Goal: Task Accomplishment & Management: Manage account settings

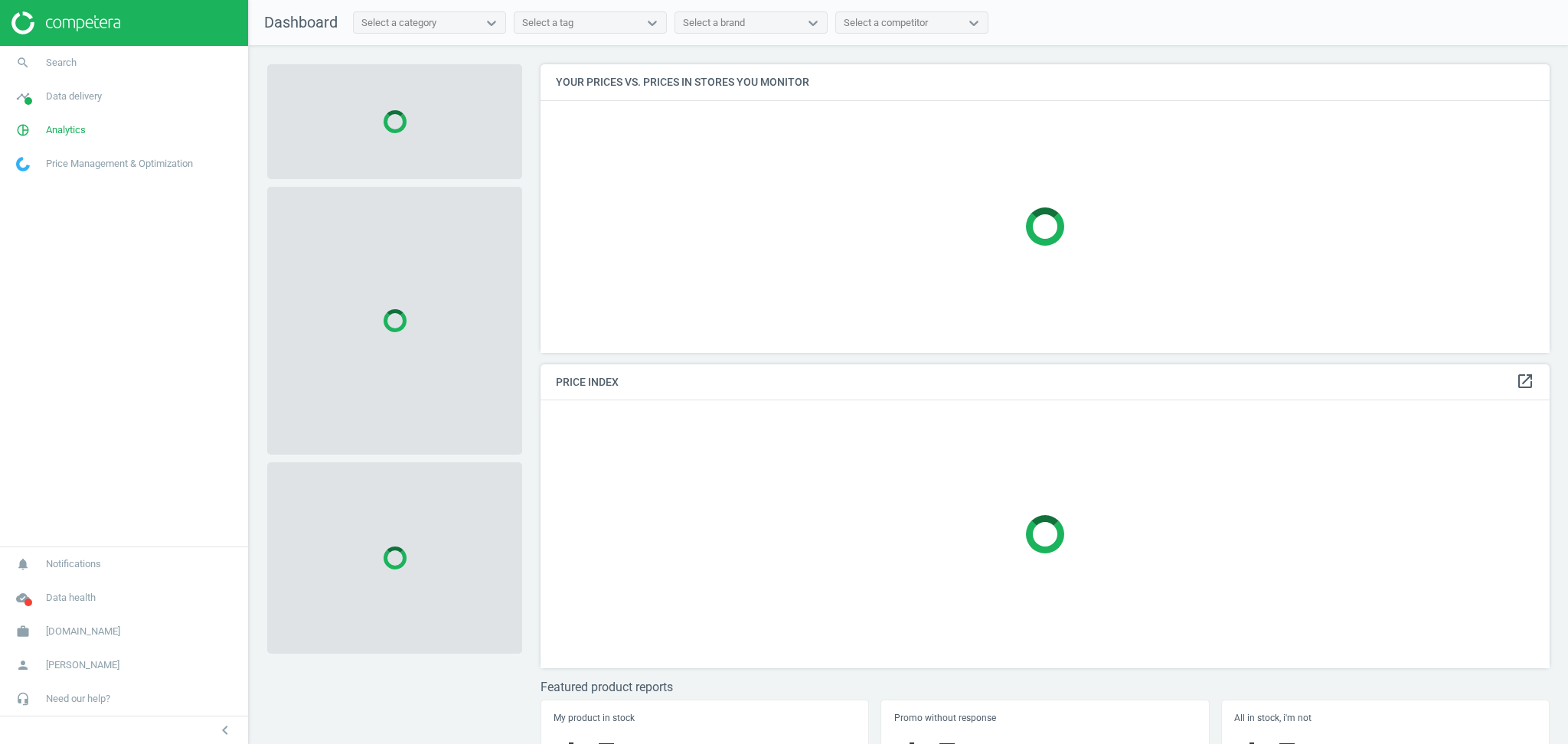
scroll to position [320, 1024]
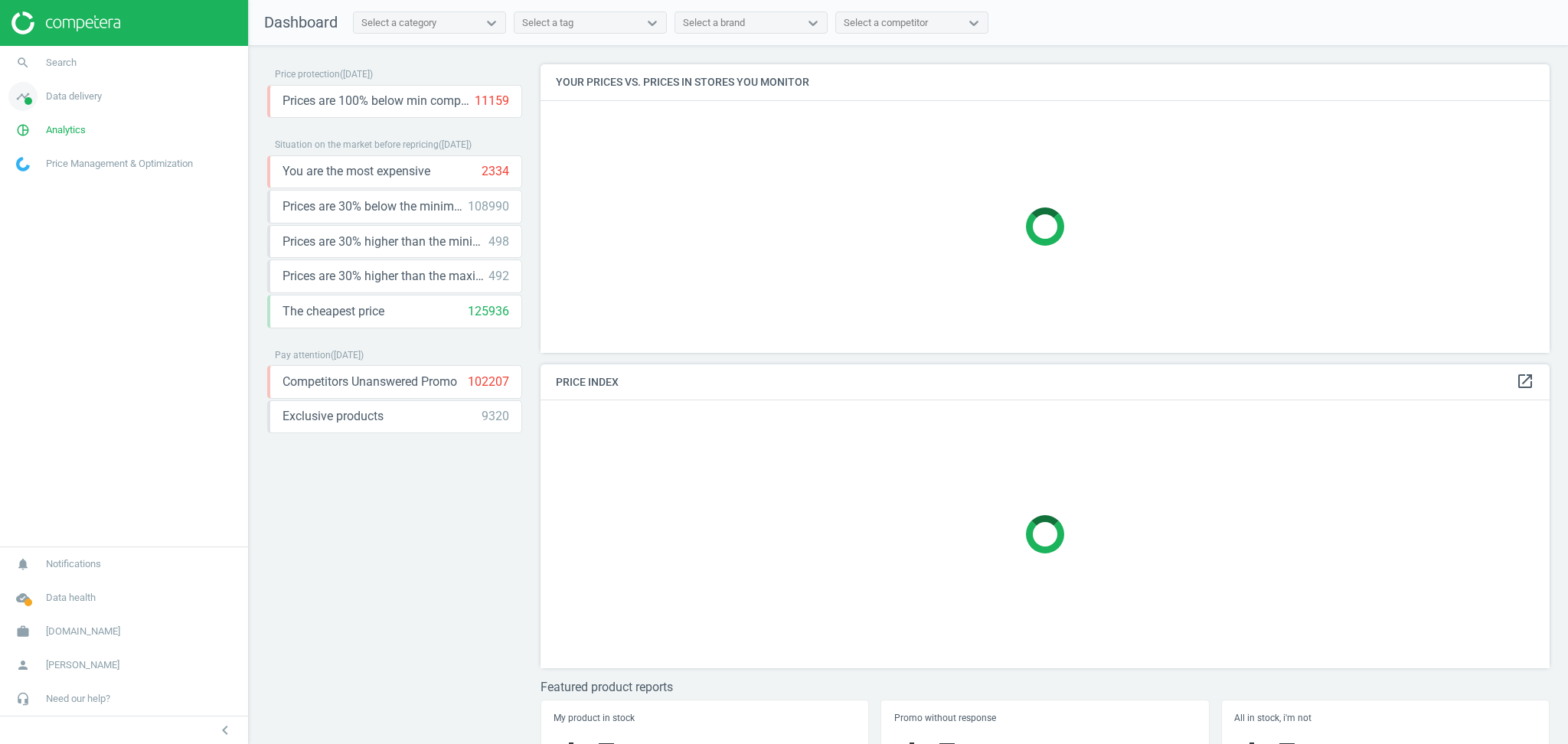
click at [76, 97] on span "Data delivery" at bounding box center [74, 96] width 56 height 13
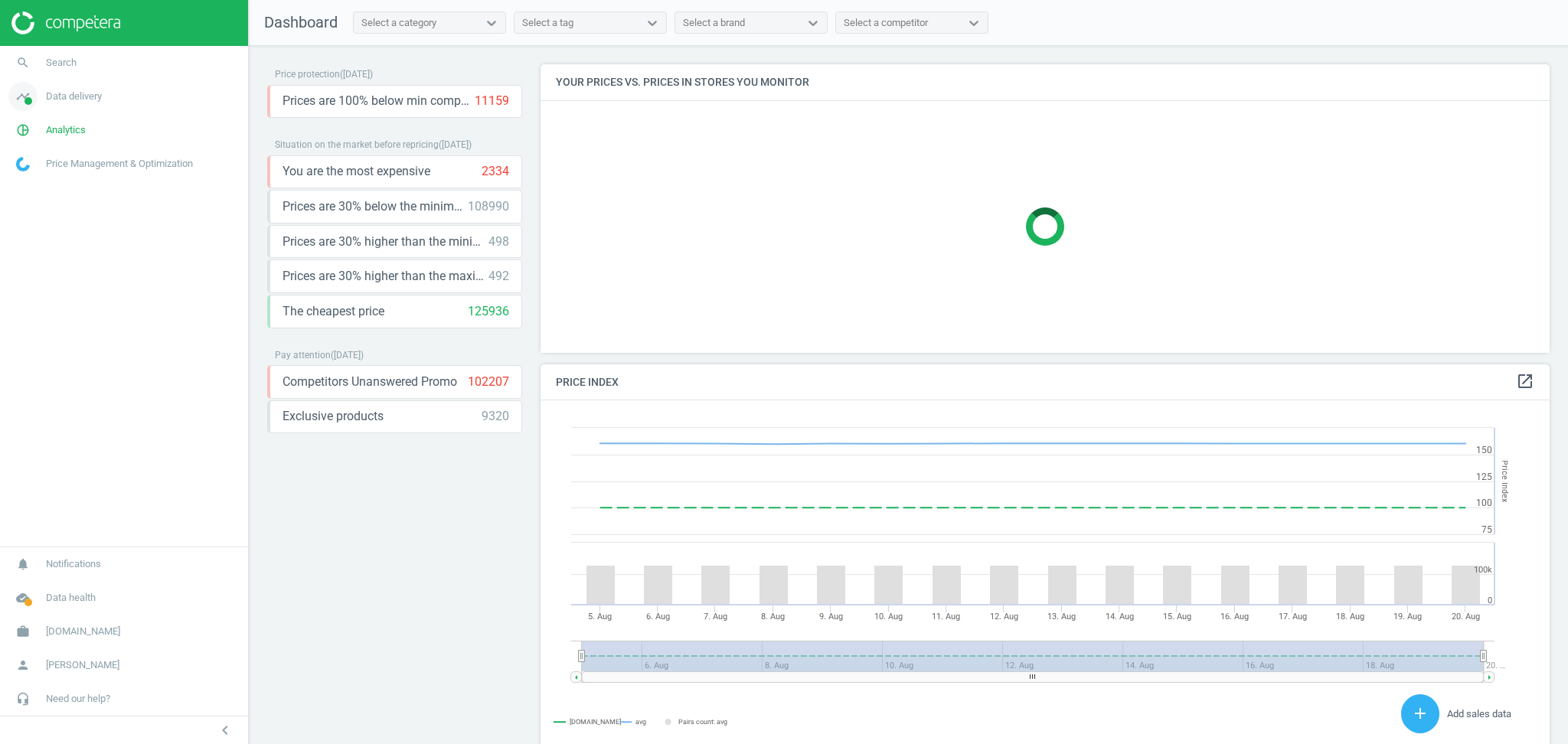
scroll to position [383, 1024]
click at [71, 93] on span "Data delivery" at bounding box center [74, 96] width 56 height 13
click at [69, 99] on span "Data delivery" at bounding box center [74, 96] width 56 height 13
click at [62, 134] on span "Analytics" at bounding box center [65, 130] width 39 height 13
click at [58, 181] on link "Products" at bounding box center [124, 186] width 248 height 23
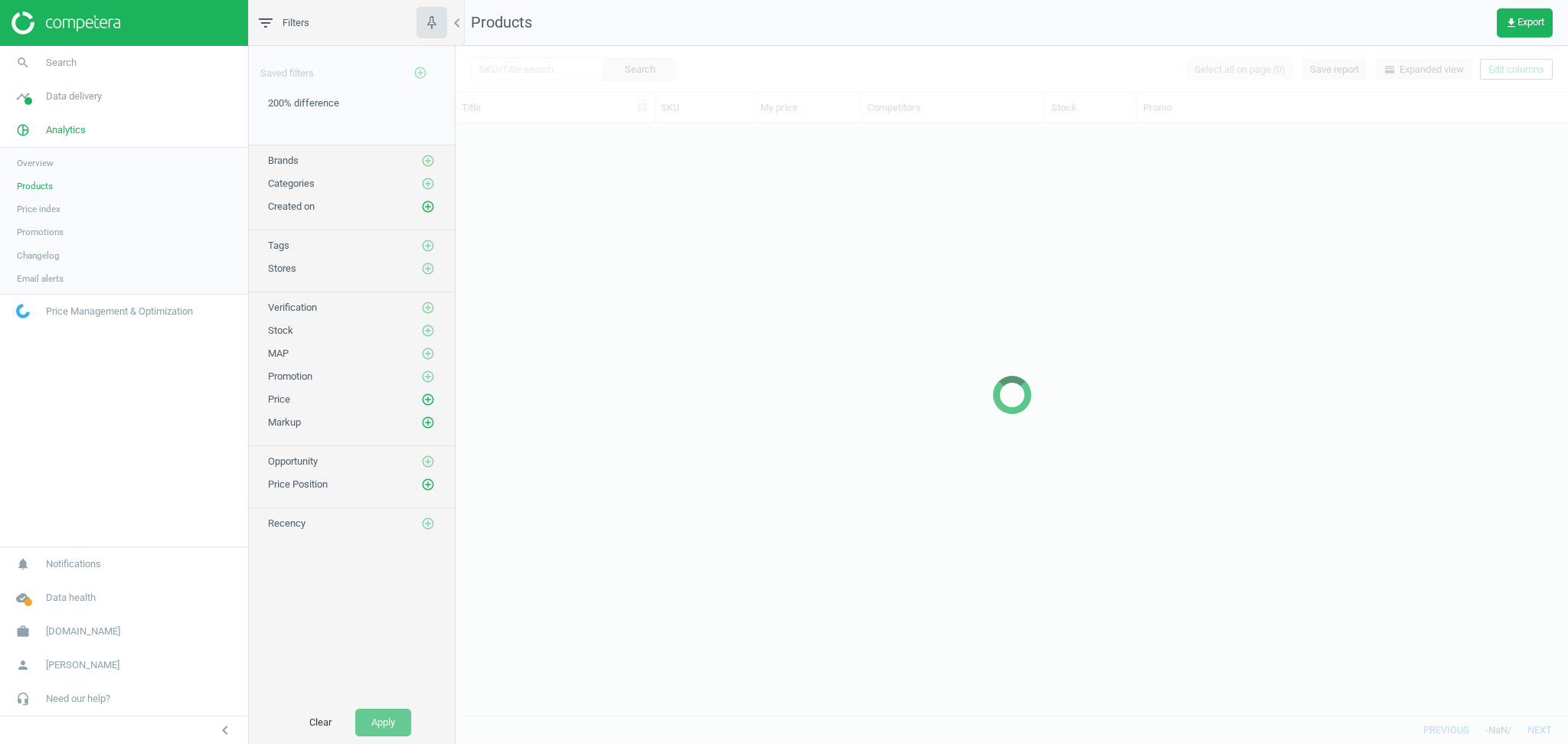
scroll to position [577, 1096]
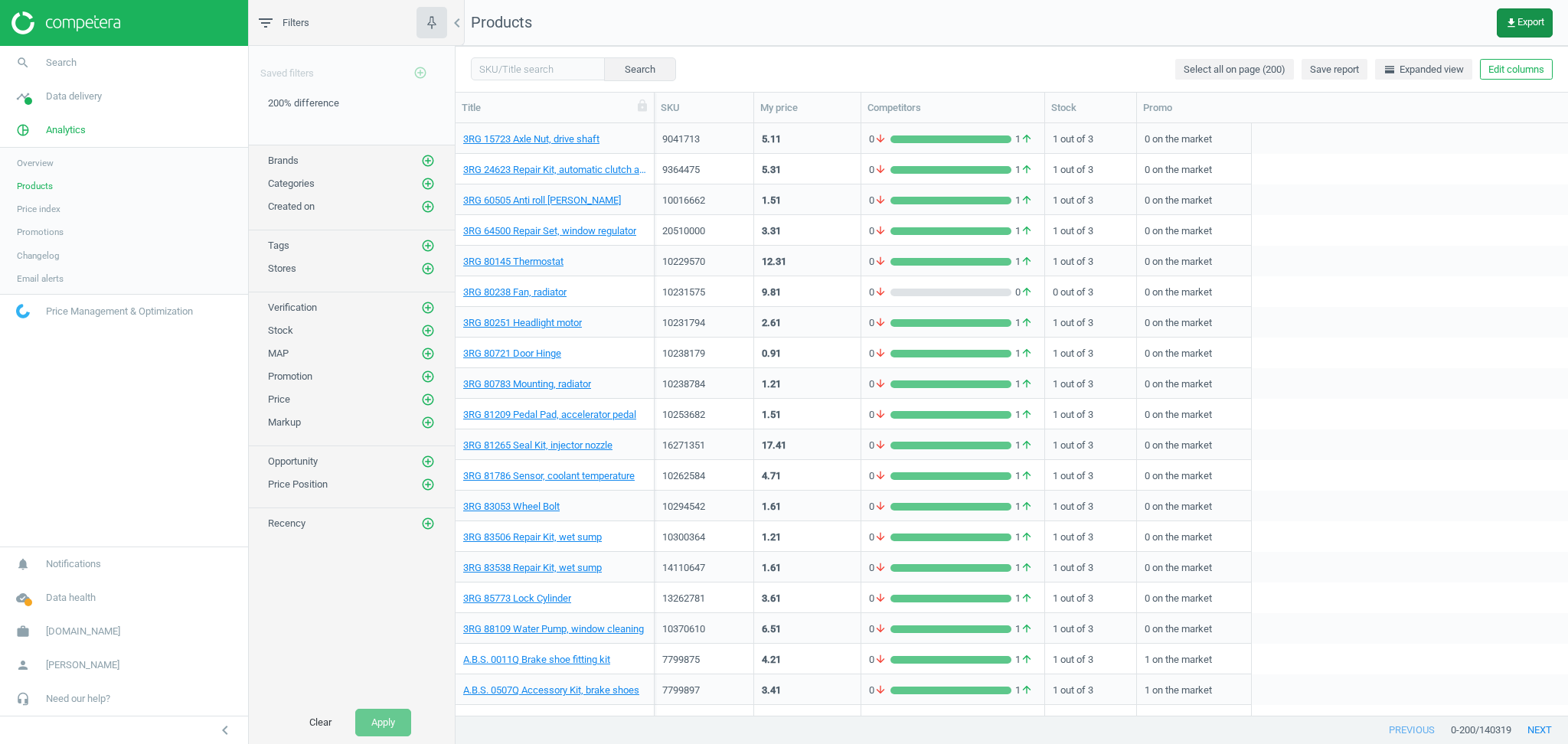
click at [1529, 23] on span "get_app Export" at bounding box center [1524, 23] width 39 height 12
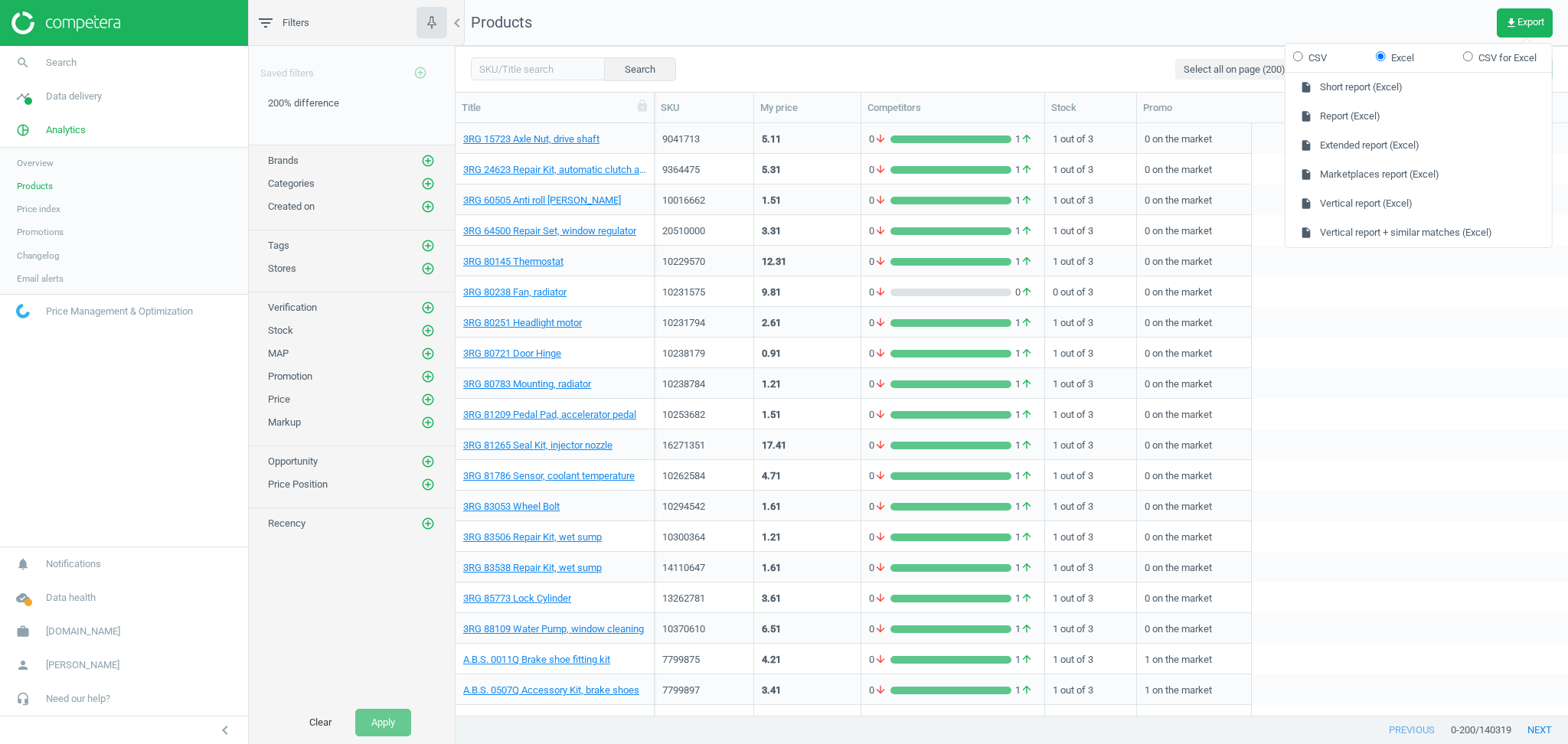
drag, startPoint x: 1400, startPoint y: 357, endPoint x: 1508, endPoint y: 2, distance: 371.1
click at [1400, 355] on div "10238179 0.91 0 arrow_downward 1 arrow_upward 1 out of 3 0 on the market" at bounding box center [1111, 353] width 914 height 31
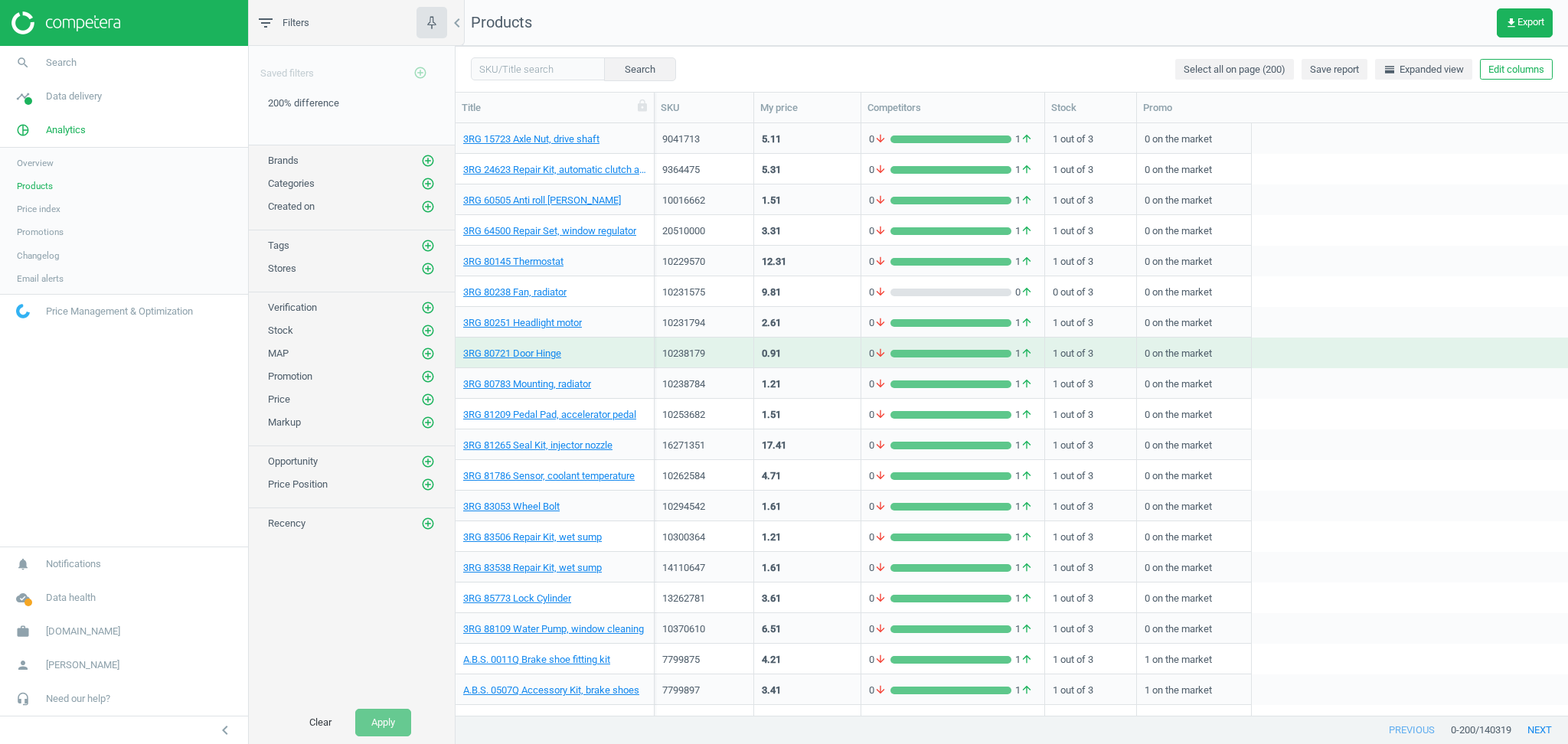
click at [1456, 249] on div "10229570 12.31 0 arrow_downward 1 arrow_upward 1 out of 3 0 on the market" at bounding box center [1111, 261] width 914 height 31
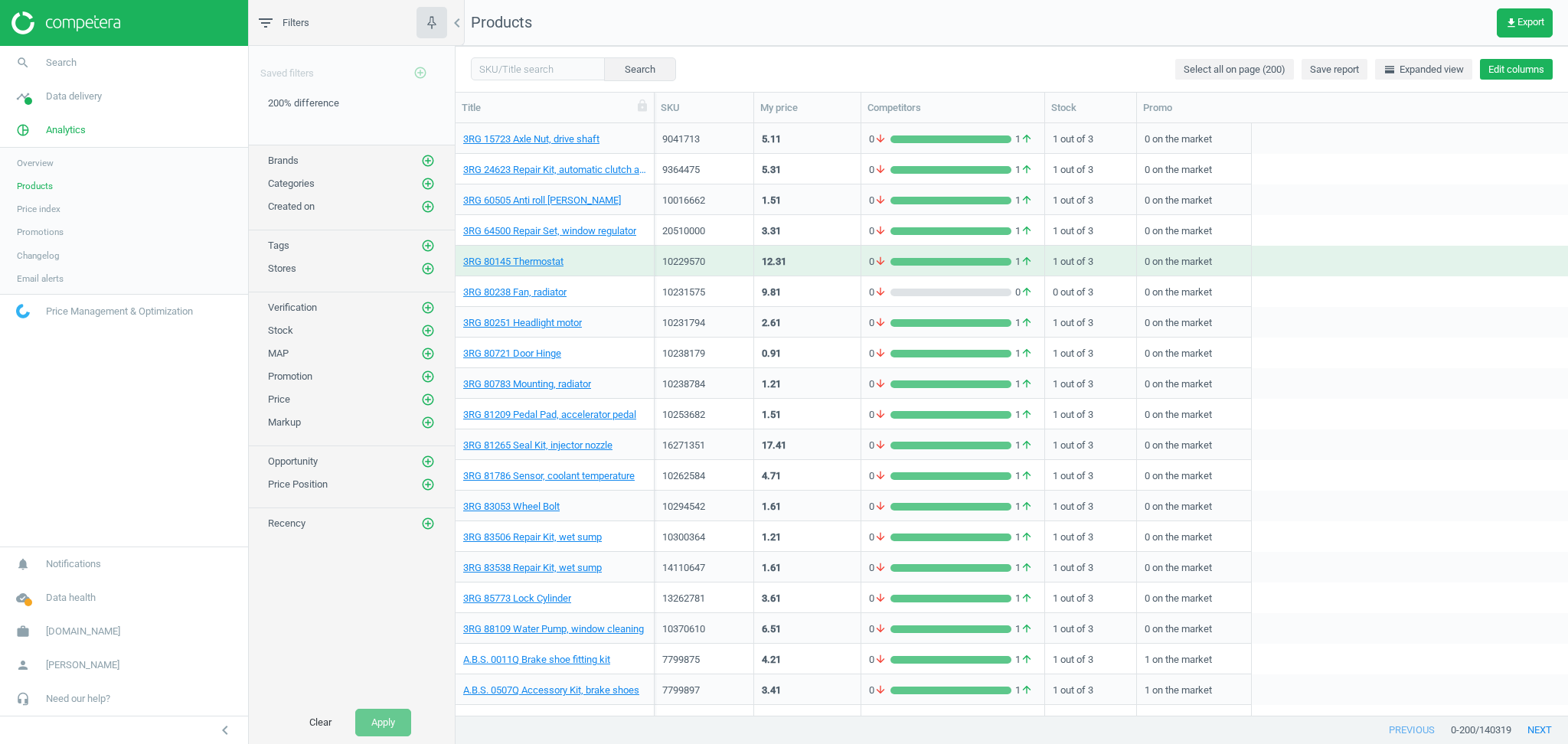
click at [1511, 63] on button "Edit columns" at bounding box center [1516, 69] width 73 height 21
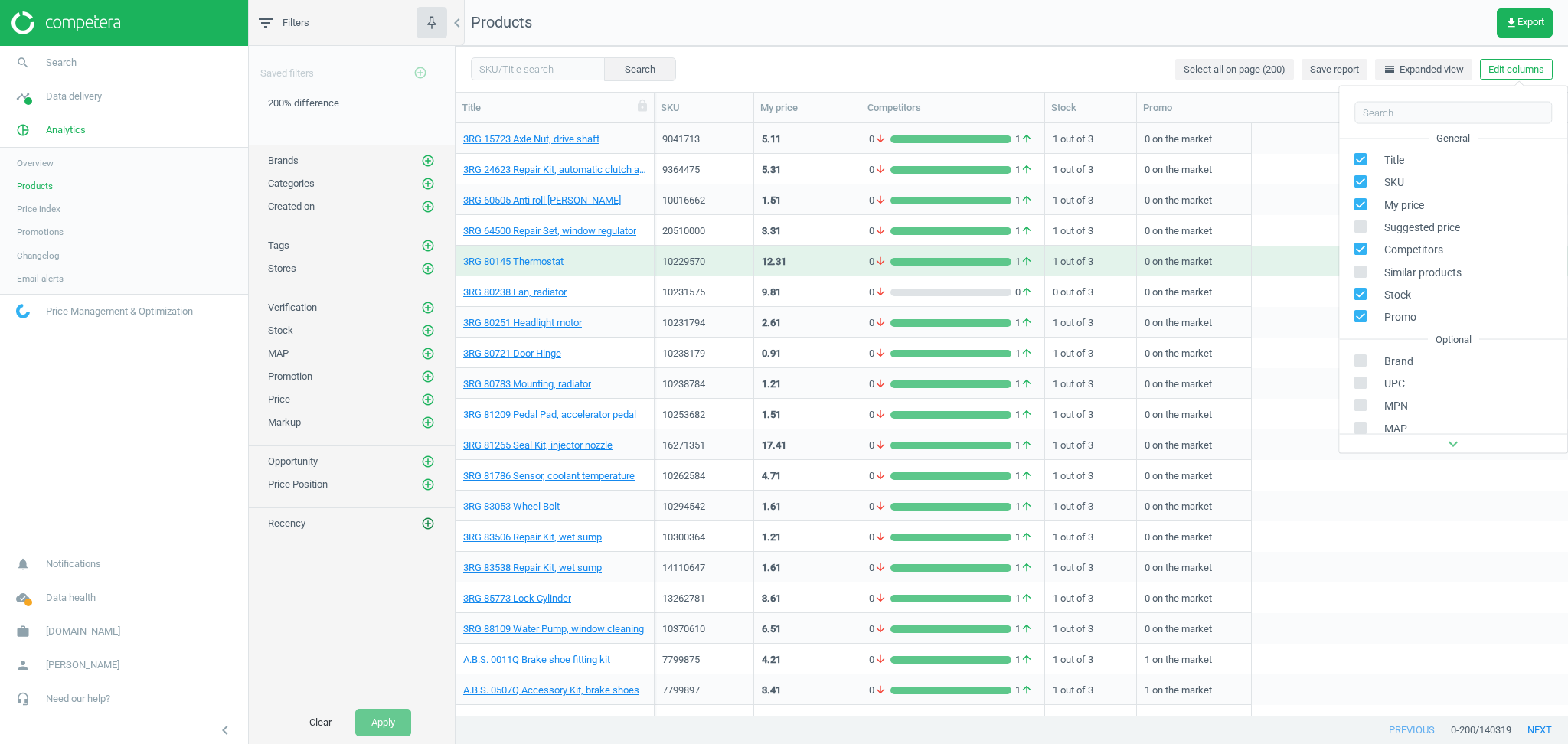
click at [429, 524] on icon "add_circle_outline" at bounding box center [428, 523] width 13 height 13
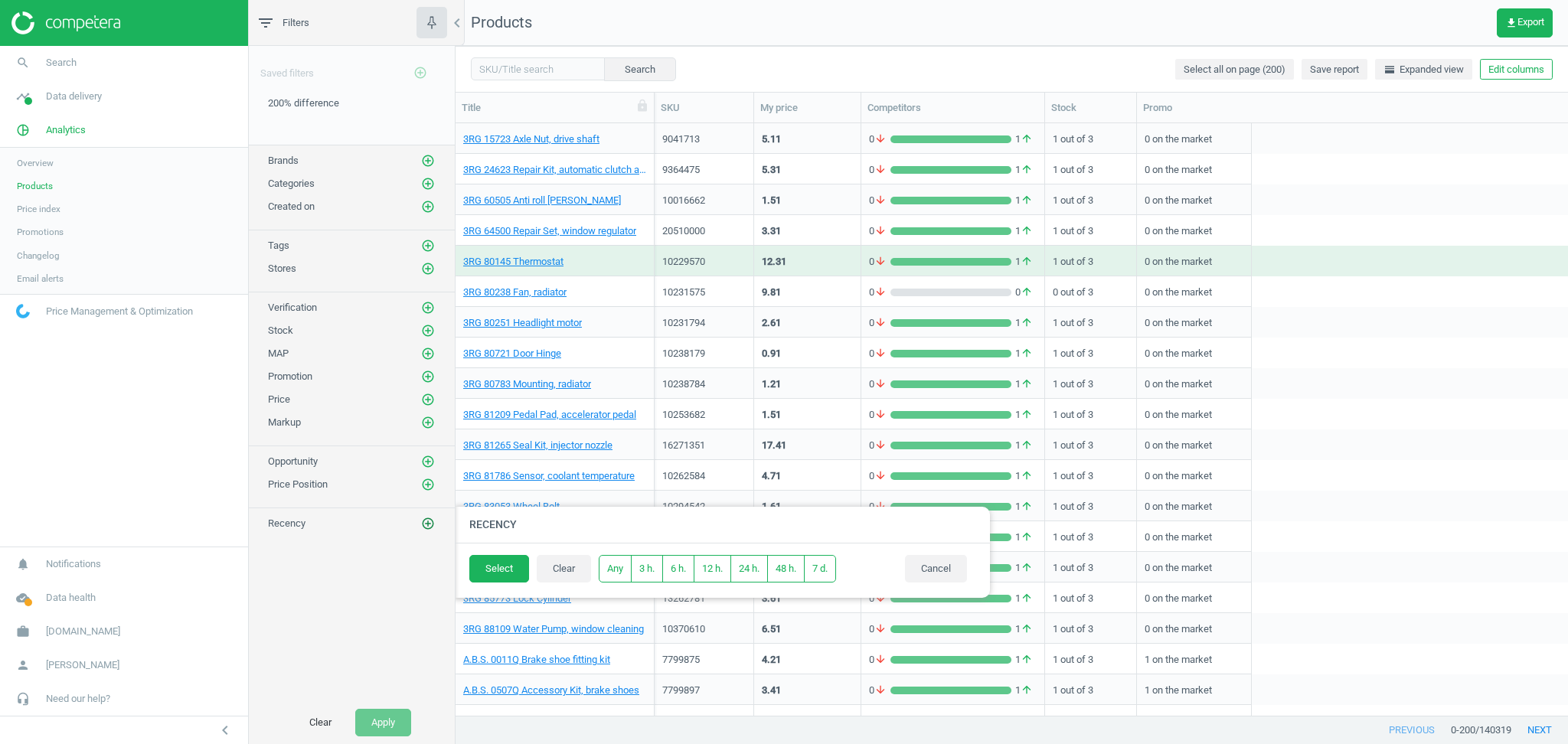
click at [429, 524] on icon "add_circle_outline" at bounding box center [428, 523] width 13 height 13
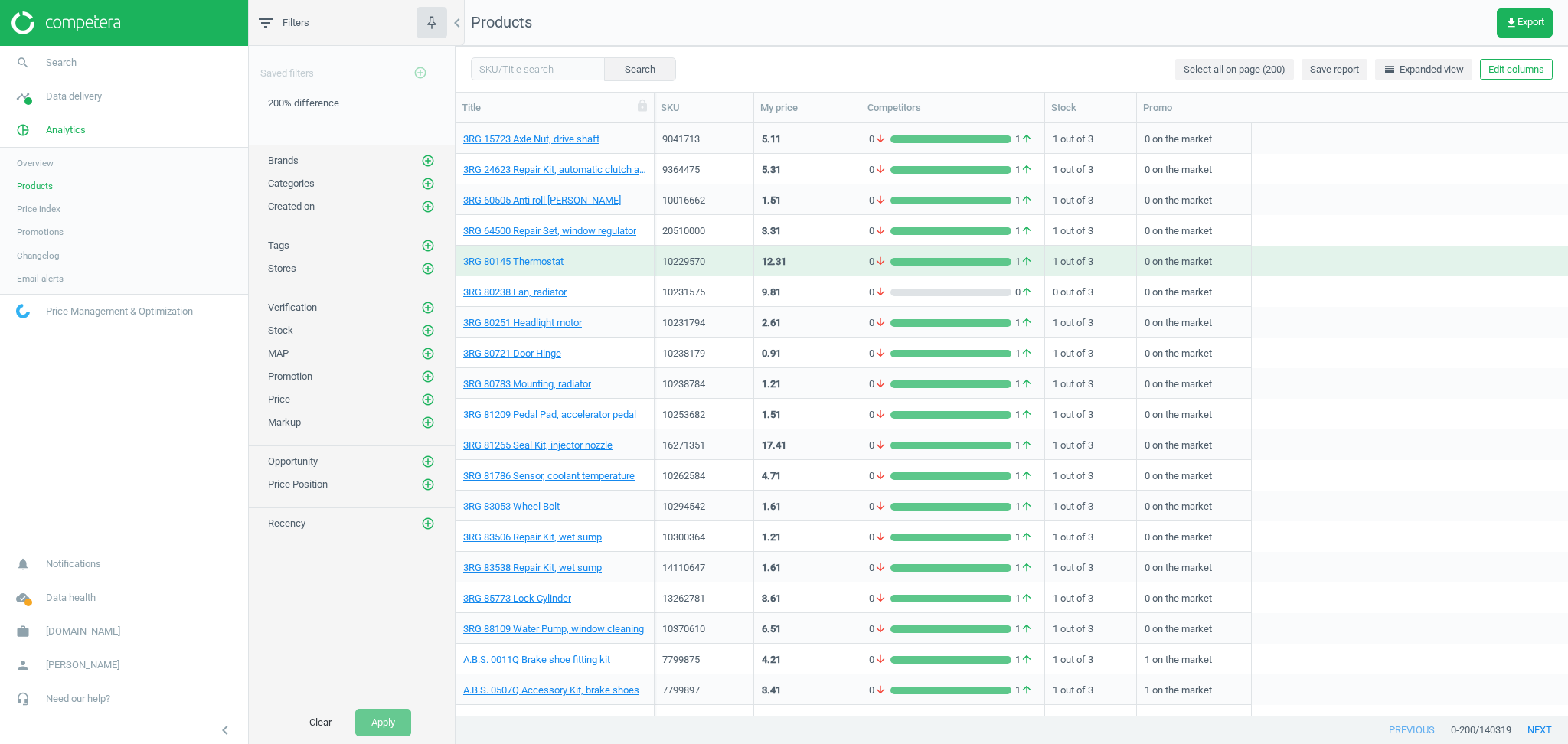
click at [365, 589] on div "Saved filters add_circle_outline 200% difference edit delete Brands add_circle_…" at bounding box center [351, 373] width 206 height 656
click at [425, 202] on icon "add_circle_outline" at bounding box center [428, 206] width 13 height 13
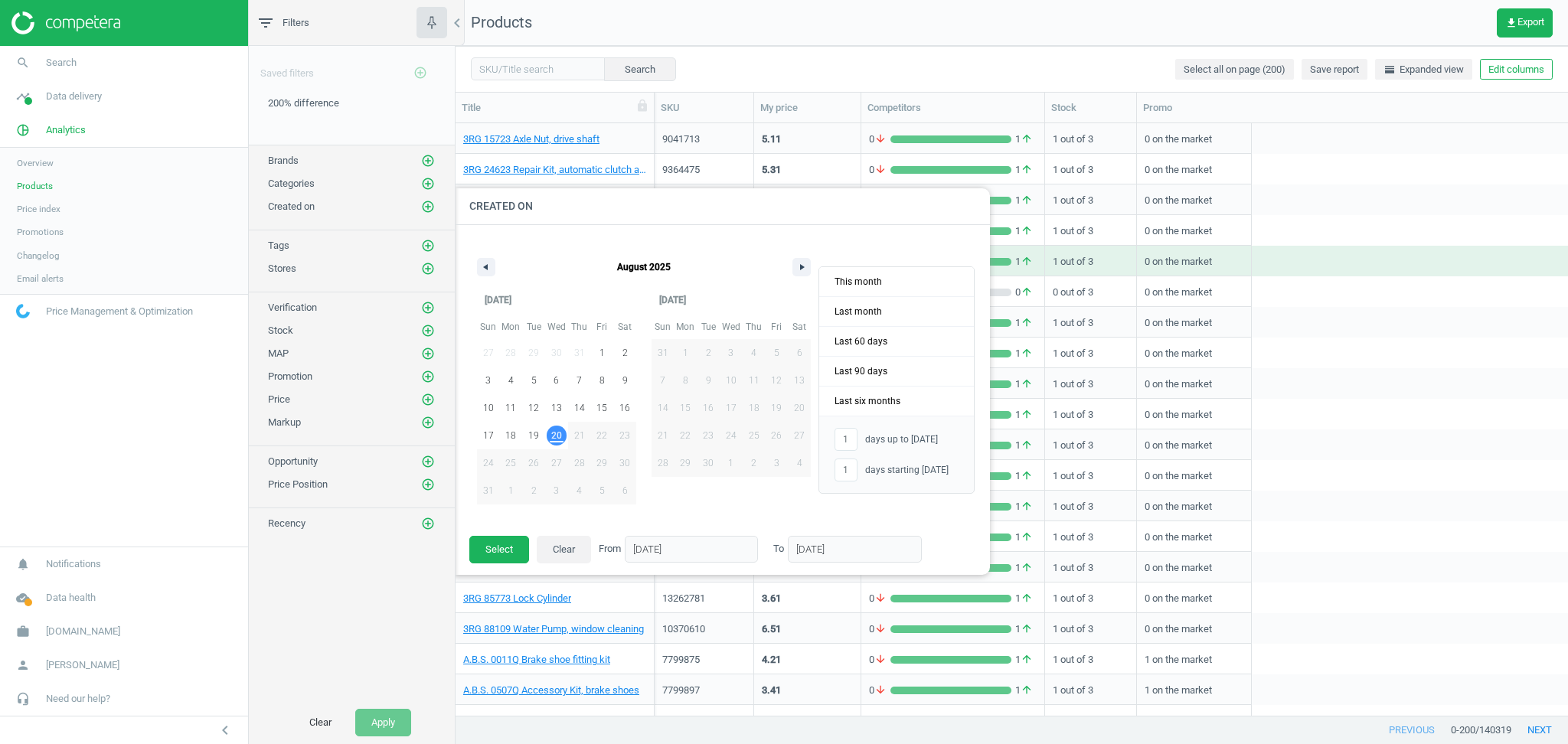
click at [312, 627] on div "Saved filters add_circle_outline 200% difference edit delete Brands add_circle_…" at bounding box center [351, 373] width 206 height 656
click at [326, 581] on div "Saved filters add_circle_outline 200% difference edit delete Brands add_circle_…" at bounding box center [351, 373] width 206 height 656
click at [127, 432] on nav "search Search timeline Data delivery Overview Matches dashboard Matches Rematch…" at bounding box center [124, 297] width 248 height 501
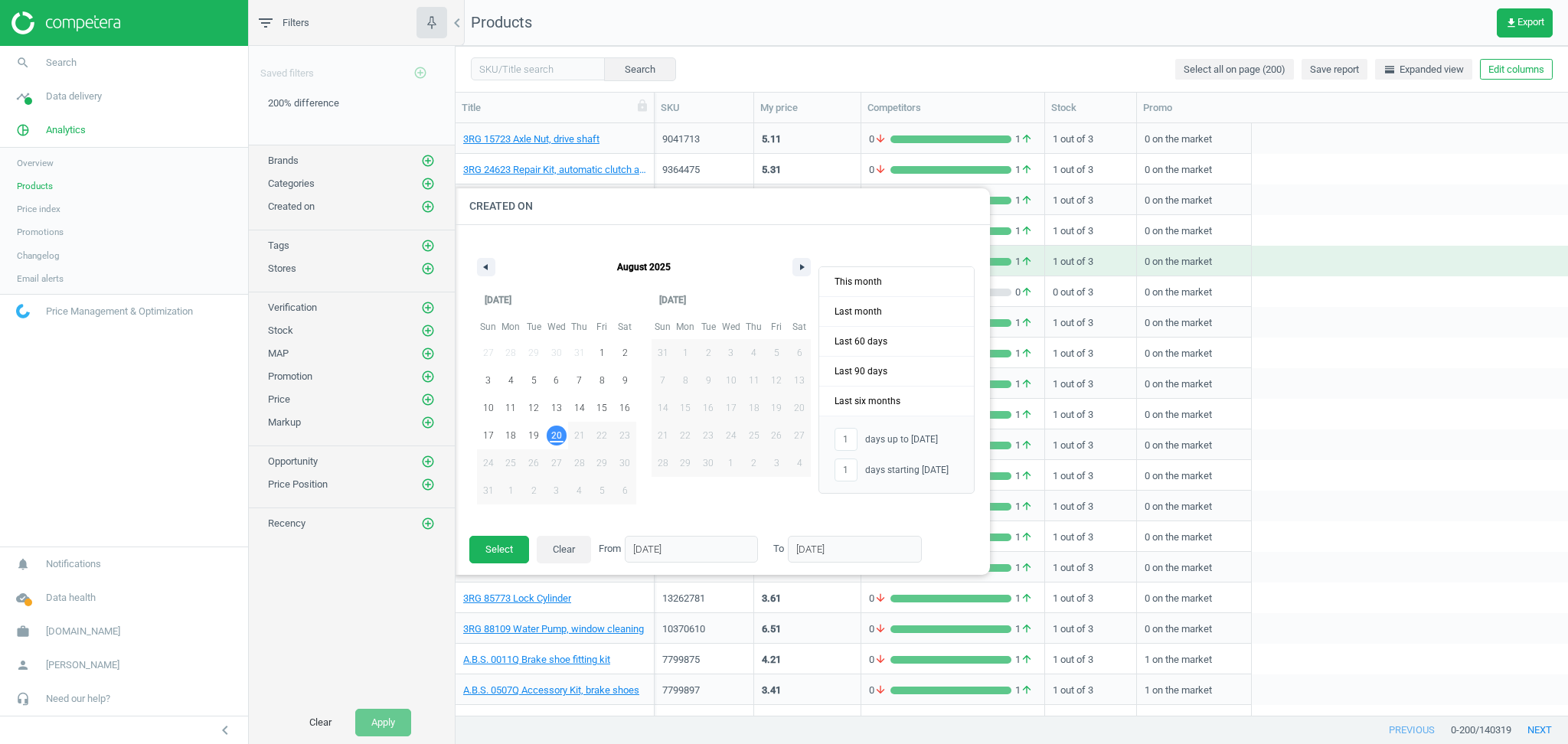
click at [46, 184] on span "Products" at bounding box center [35, 185] width 36 height 12
click at [80, 702] on span "Need our help?" at bounding box center [78, 699] width 64 height 13
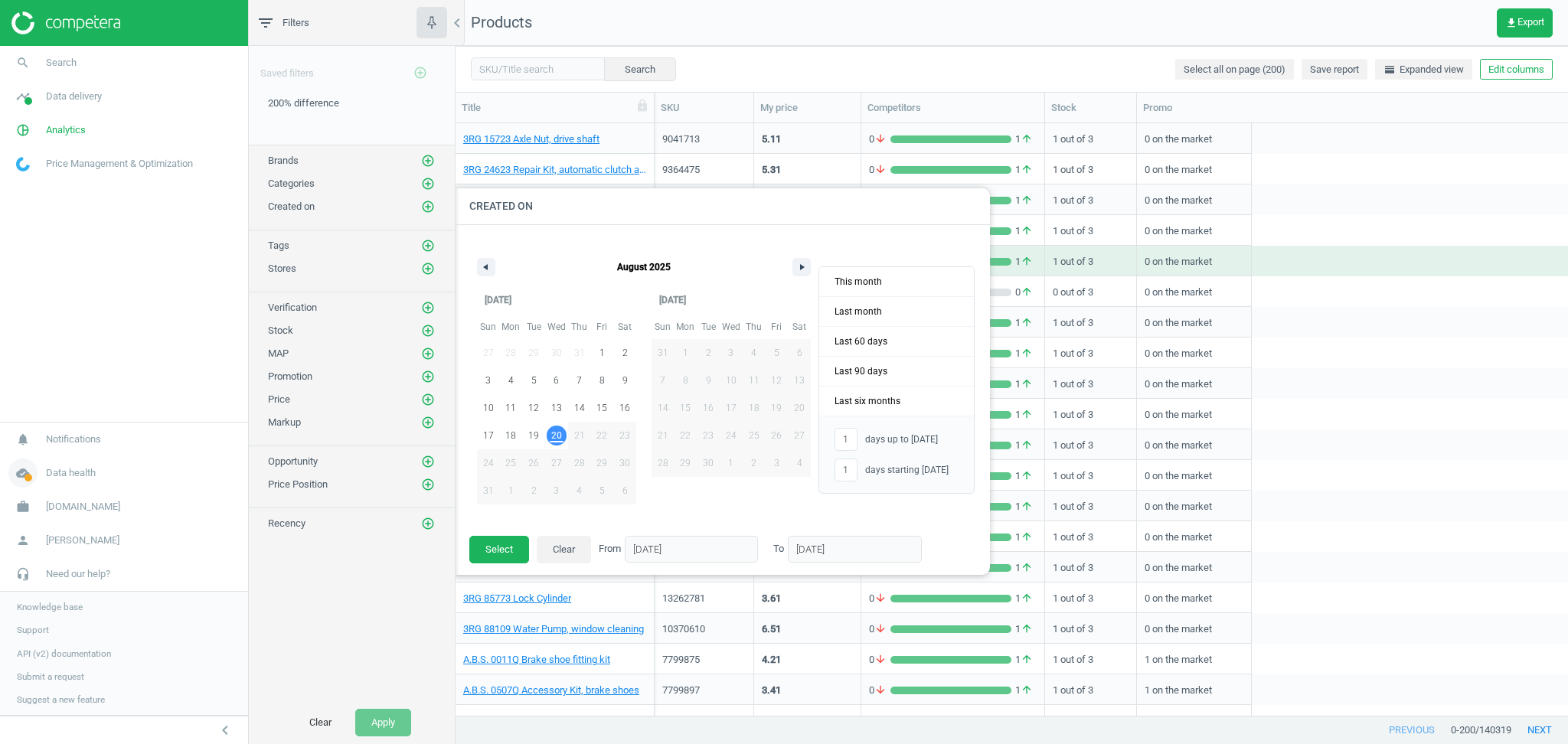
click at [83, 476] on span "Data health" at bounding box center [71, 473] width 50 height 13
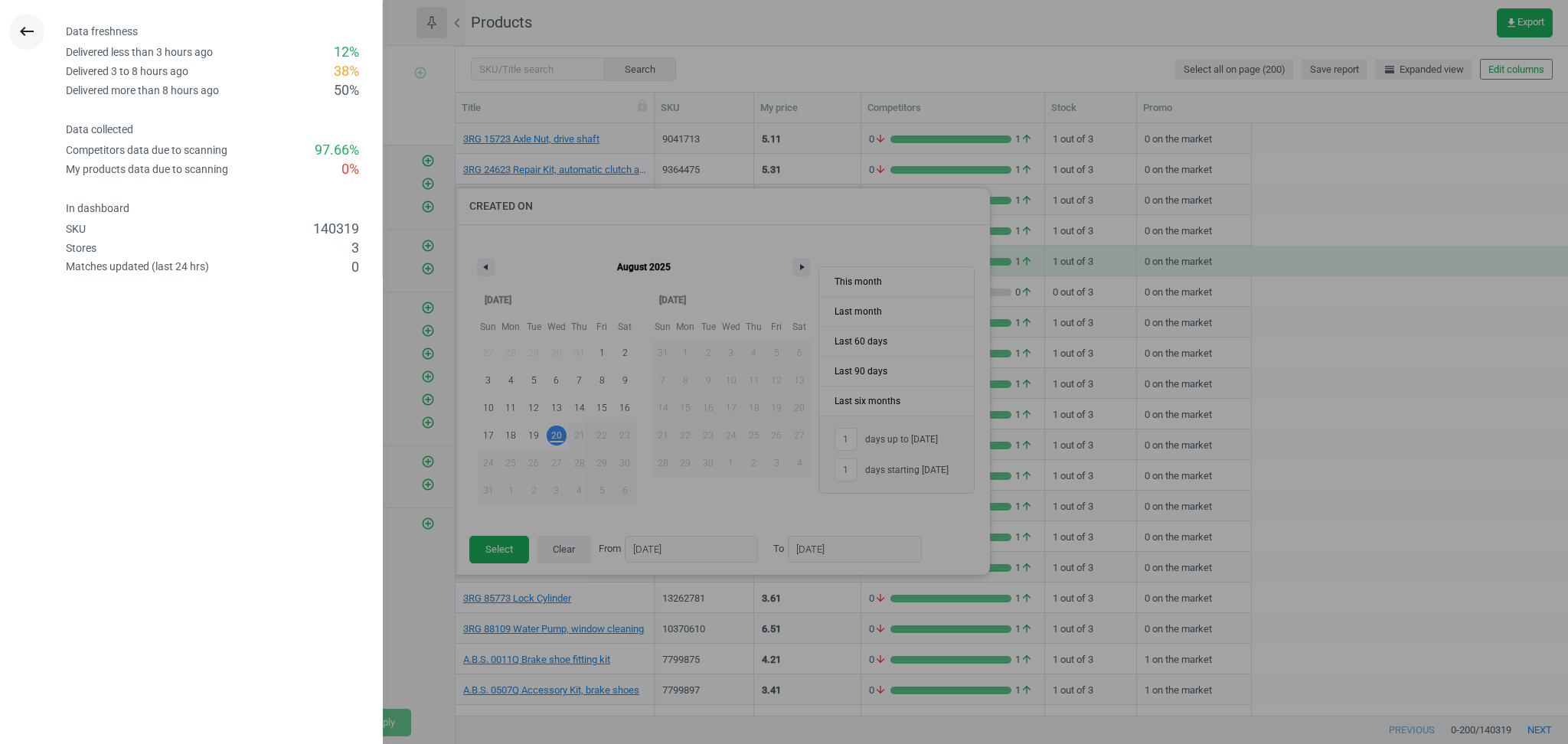
click at [30, 31] on icon "keyboard_backspace" at bounding box center [26, 31] width 18 height 18
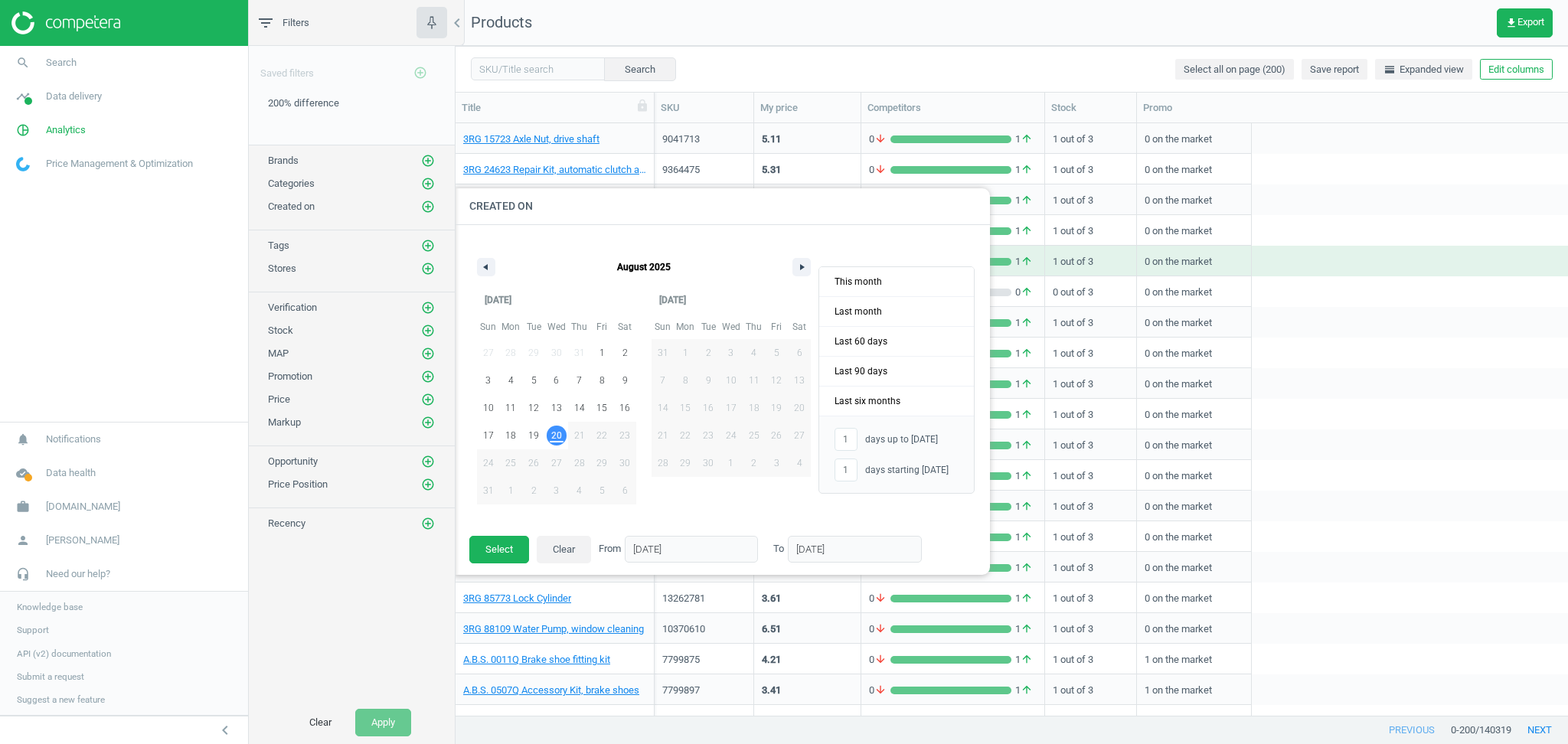
click at [361, 623] on div "Saved filters add_circle_outline 200% difference edit delete Brands add_circle_…" at bounding box center [351, 373] width 206 height 656
click at [316, 725] on button "Clear" at bounding box center [321, 723] width 55 height 28
click at [320, 648] on div "Saved filters add_circle_outline 200% difference edit delete Brands add_circle_…" at bounding box center [351, 373] width 206 height 656
click at [52, 300] on nav "search Search timeline Data delivery Overview Matches dashboard Matches Rematch…" at bounding box center [124, 234] width 248 height 376
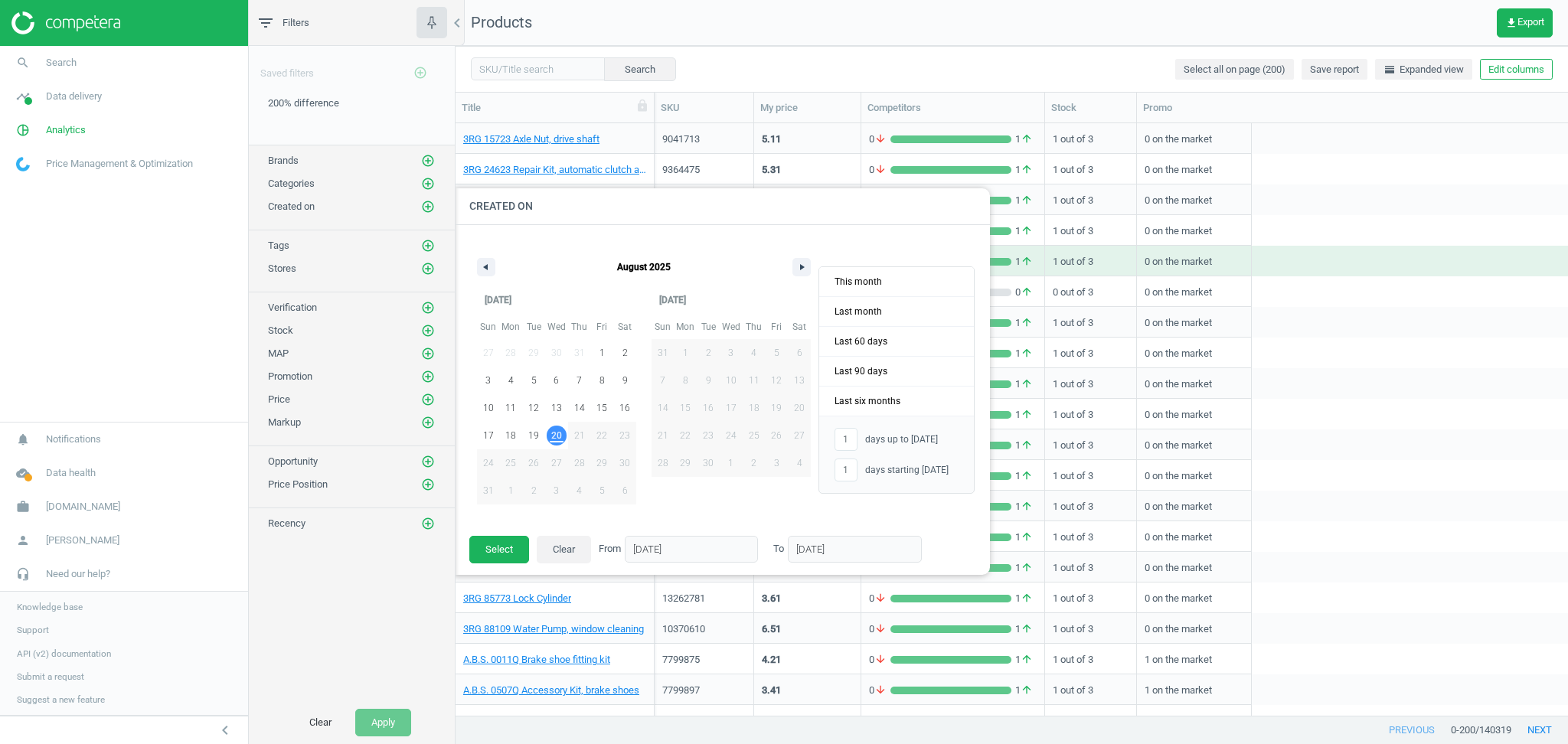
click at [117, 331] on nav "search Search timeline Data delivery Overview Matches dashboard Matches Rematch…" at bounding box center [124, 234] width 248 height 376
click at [63, 100] on span "Data delivery" at bounding box center [74, 96] width 56 height 13
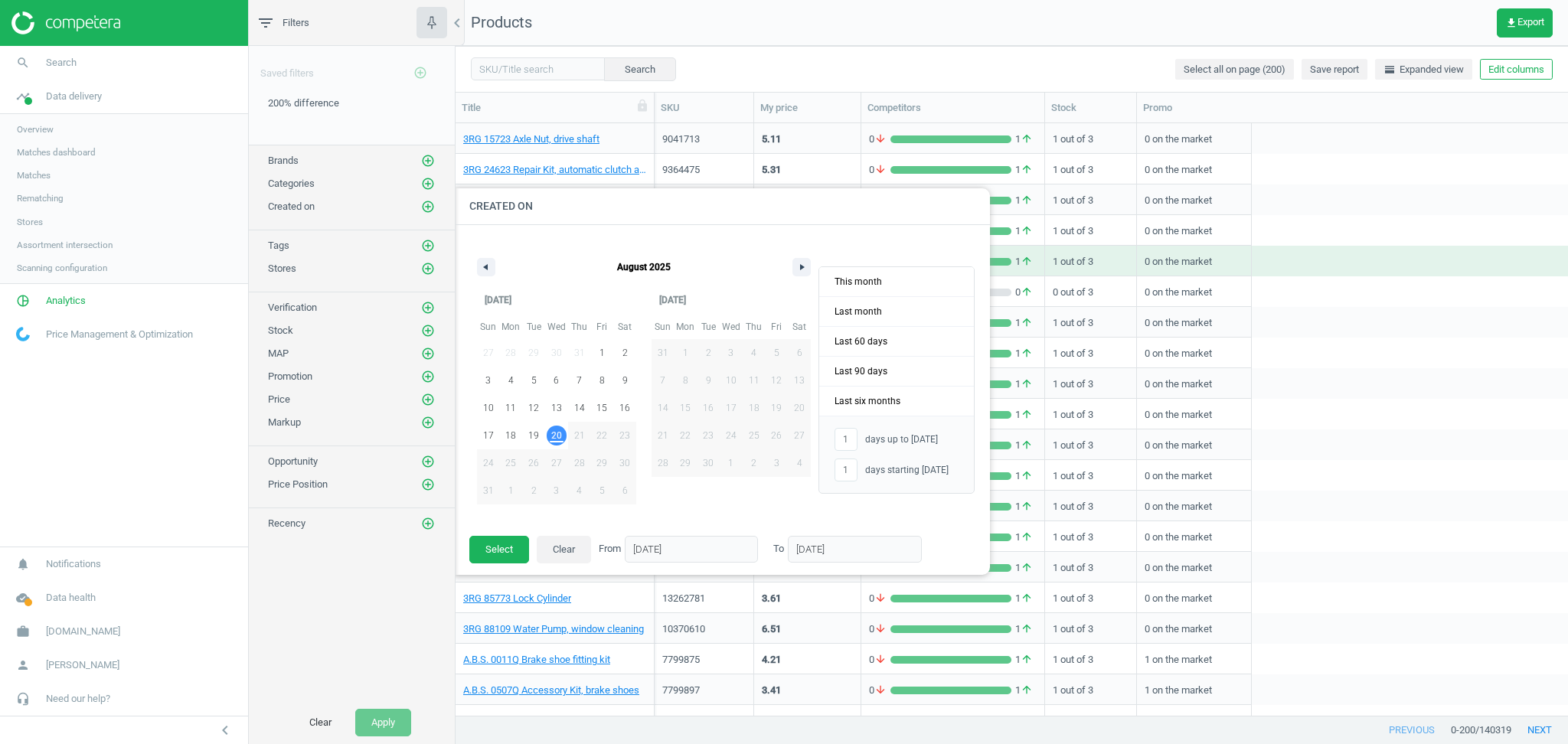
click at [111, 440] on nav "search Search timeline Data delivery Overview Matches dashboard Matches Rematch…" at bounding box center [124, 297] width 248 height 501
click at [82, 636] on span "[DOMAIN_NAME]" at bounding box center [83, 632] width 74 height 13
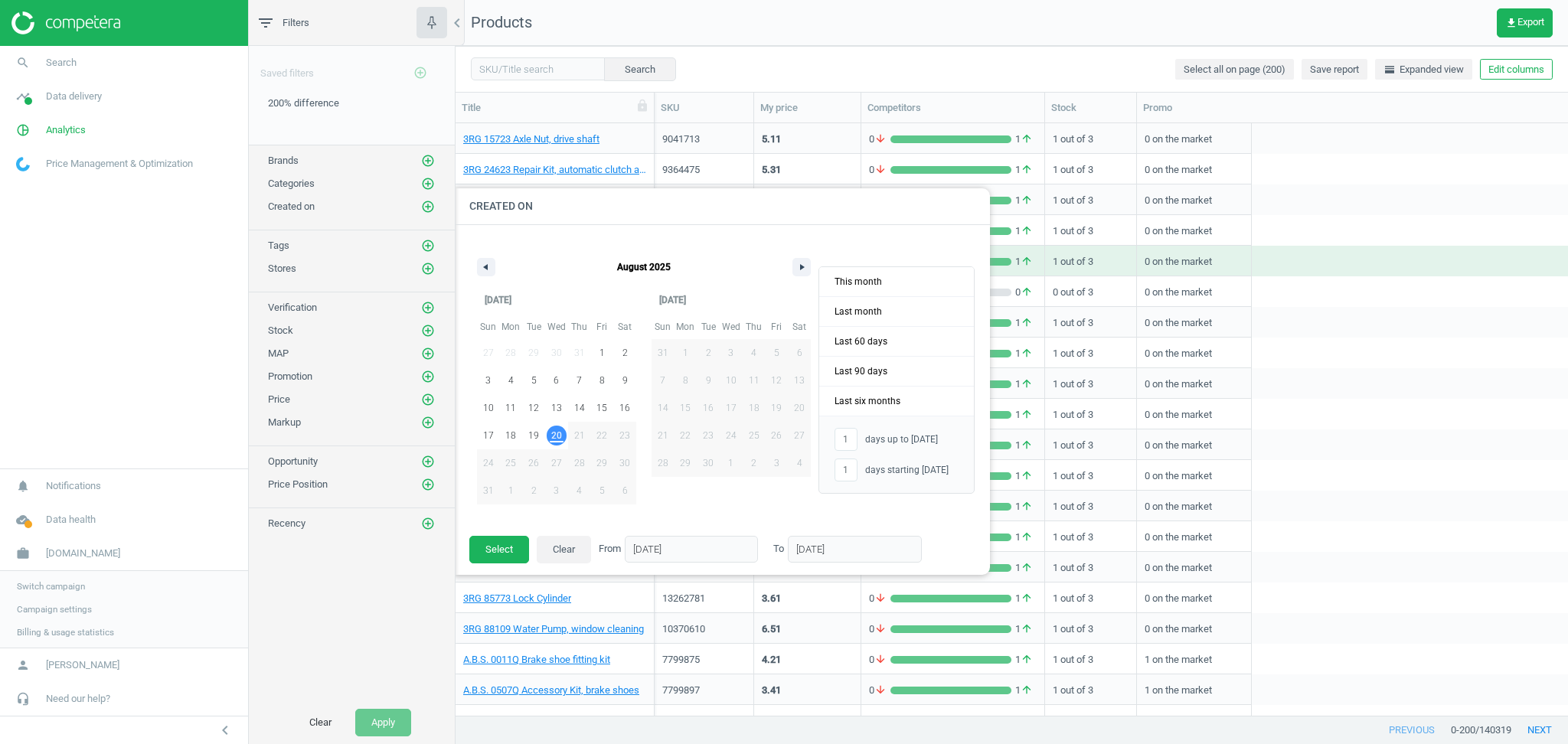
click at [52, 588] on span "Switch campaign" at bounding box center [51, 587] width 68 height 12
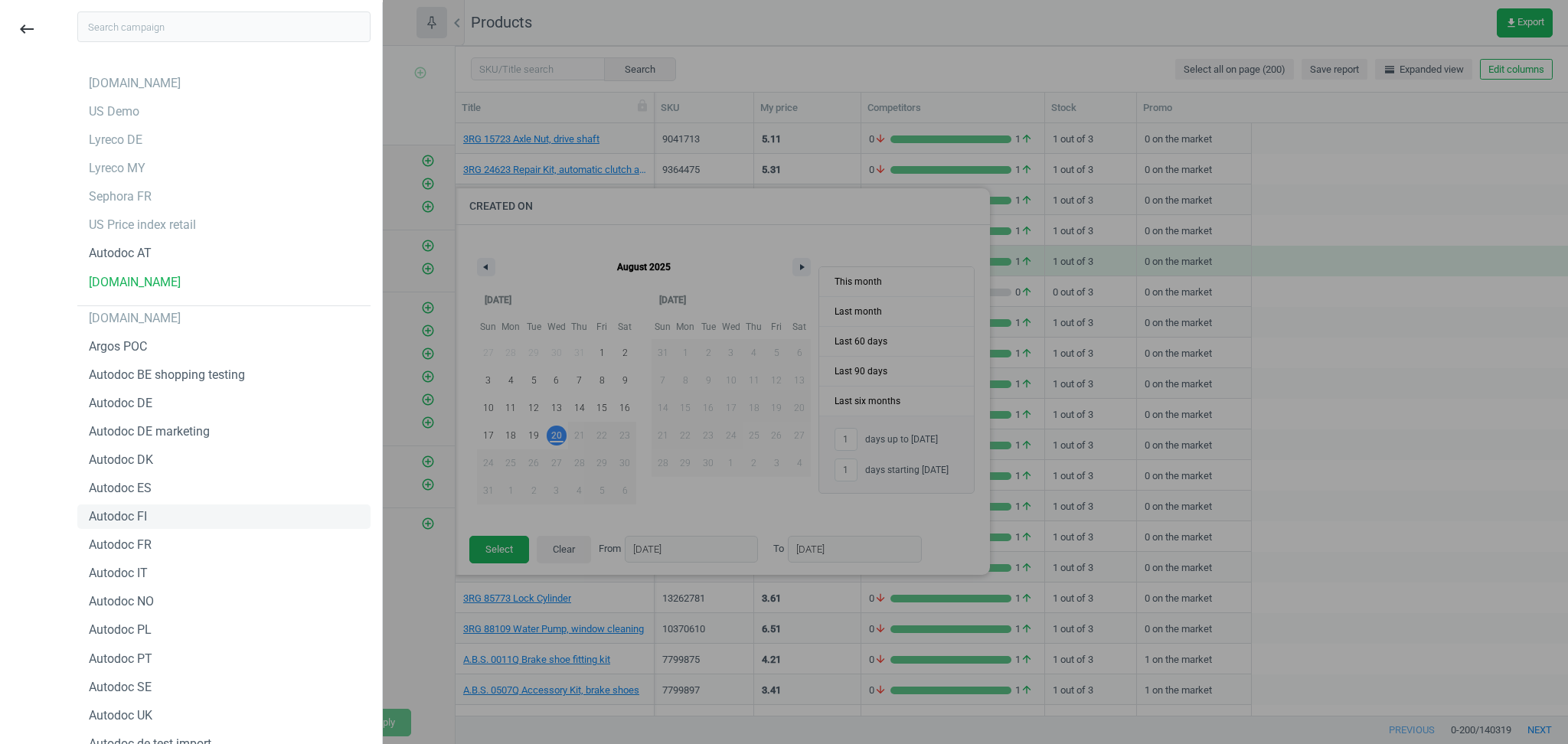
scroll to position [0, 0]
click at [199, 36] on input "text" at bounding box center [225, 29] width 294 height 31
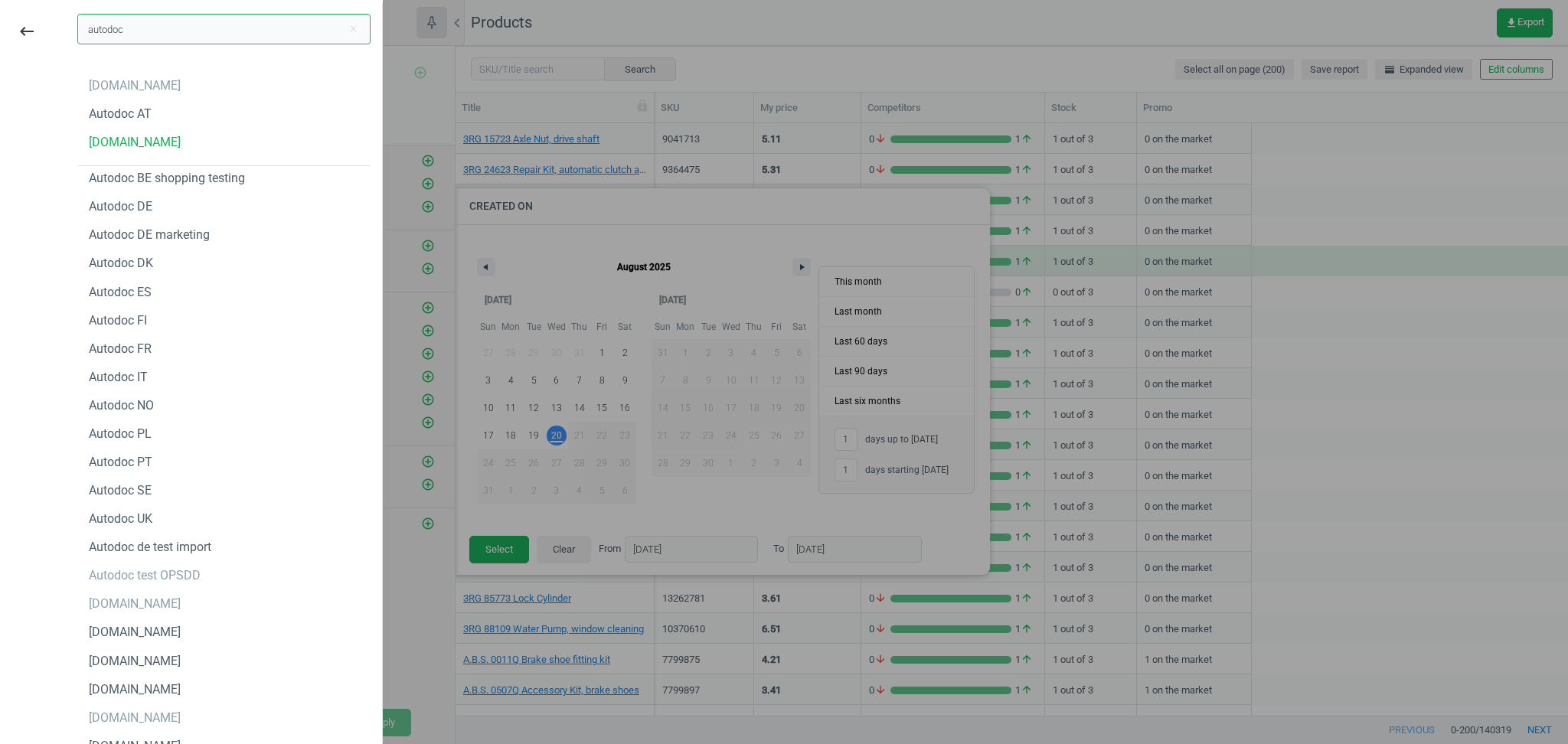
type input "[DOMAIN_NAME]"
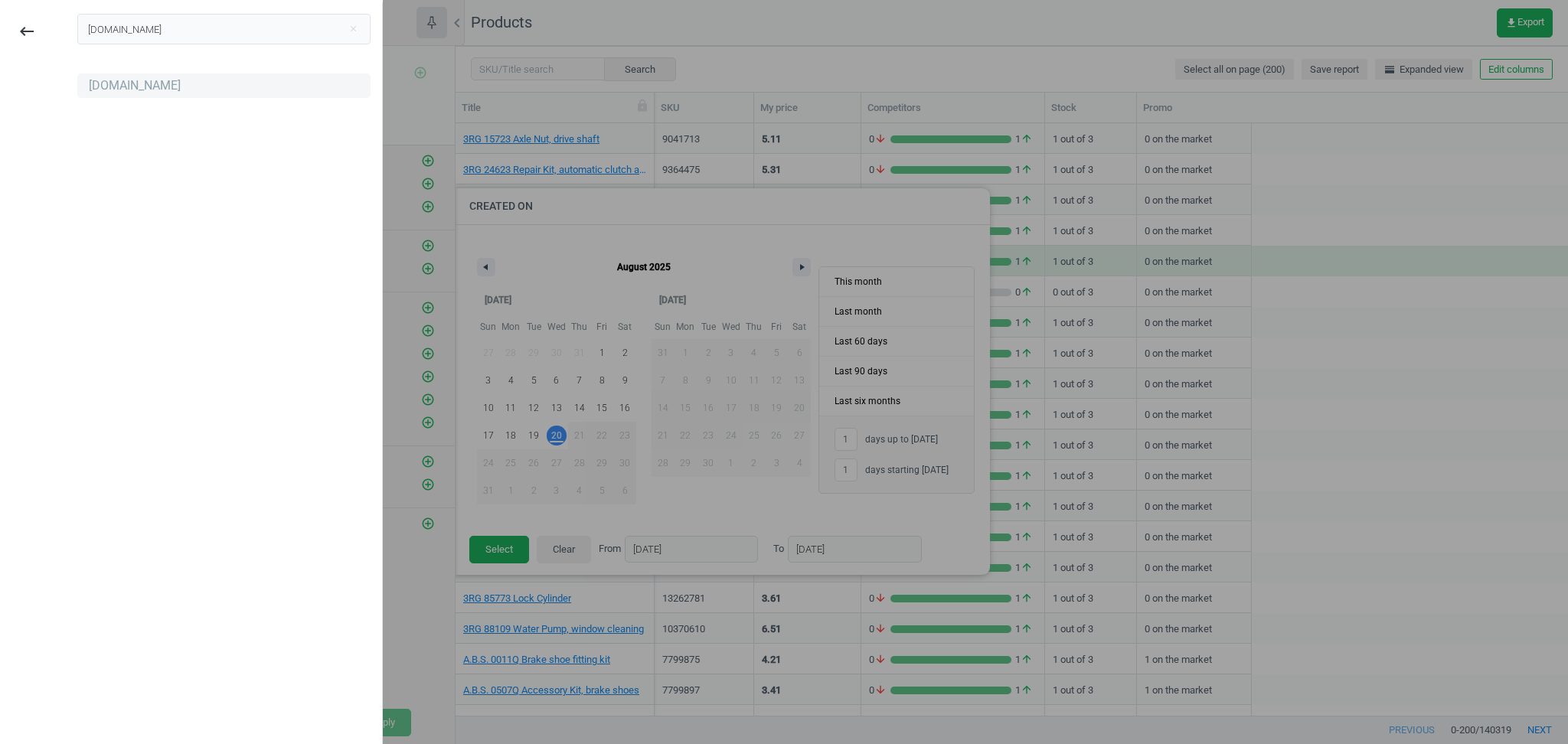
click at [105, 89] on div "[DOMAIN_NAME]" at bounding box center [135, 86] width 92 height 17
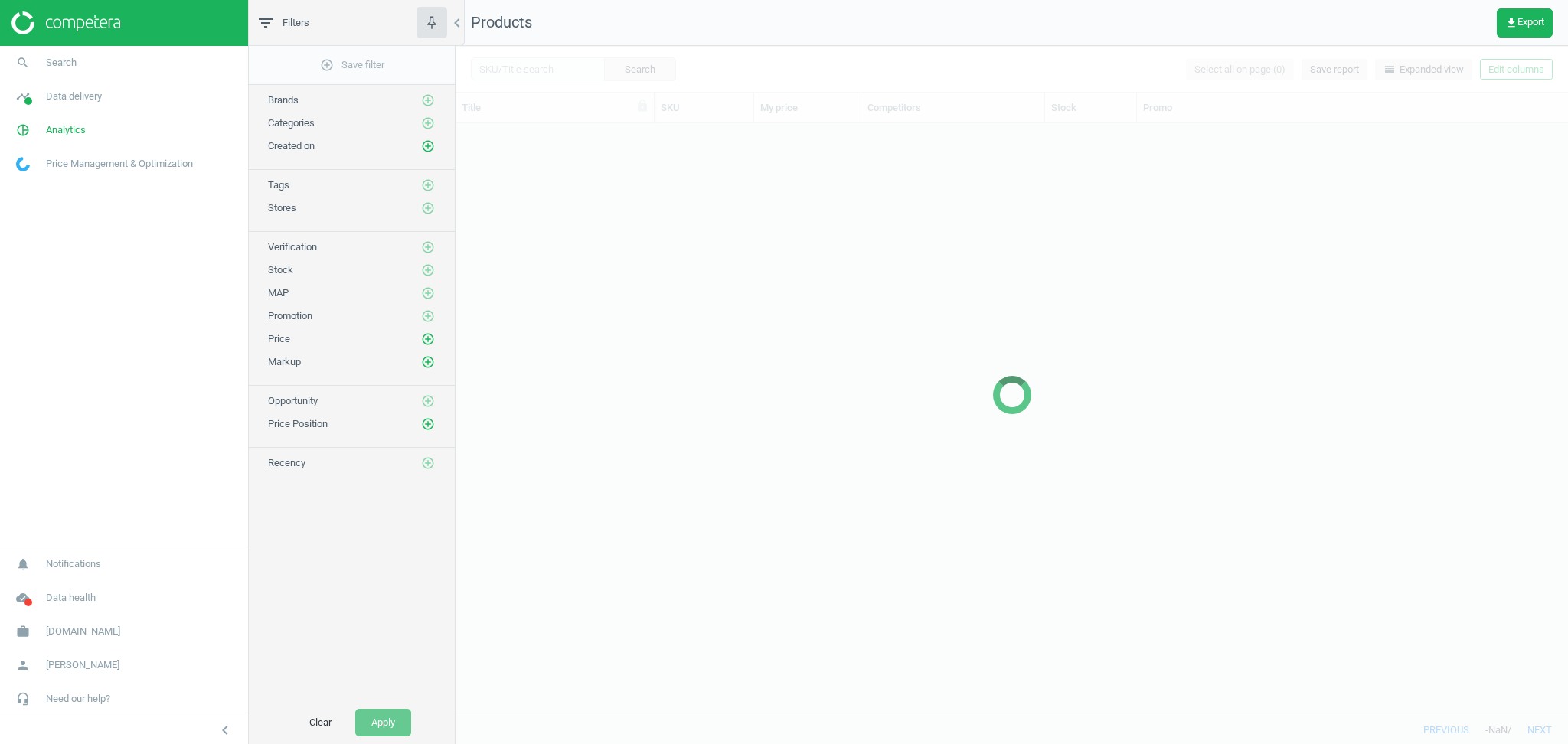
scroll to position [577, 1096]
